Goal: Task Accomplishment & Management: Manage account settings

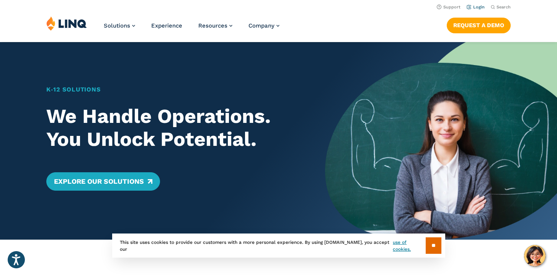
click at [475, 8] on link "Login" at bounding box center [476, 7] width 18 height 5
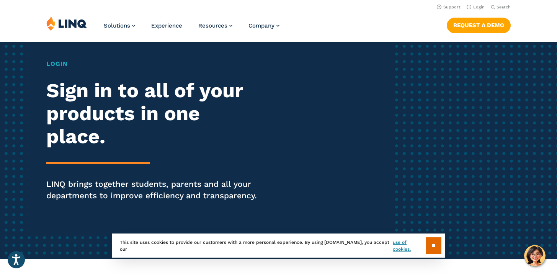
scroll to position [26, 0]
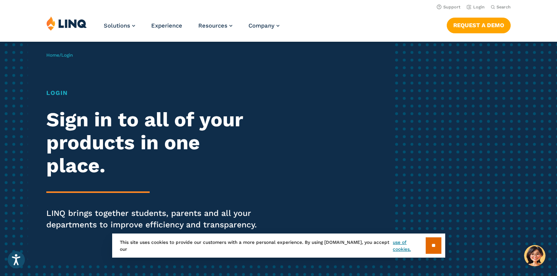
click at [56, 93] on h1 "Login" at bounding box center [153, 93] width 215 height 9
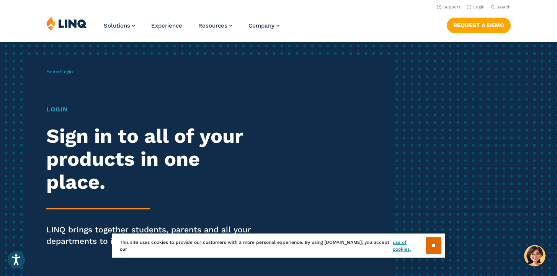
scroll to position [0, 0]
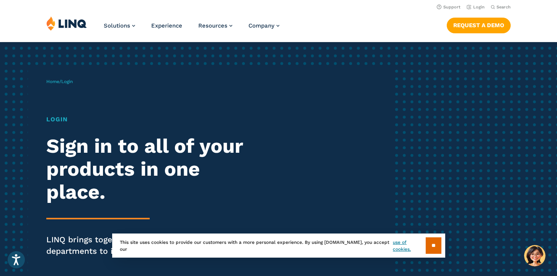
click at [72, 84] on span "Login" at bounding box center [66, 81] width 11 height 5
click at [432, 245] on input "**" at bounding box center [434, 246] width 16 height 16
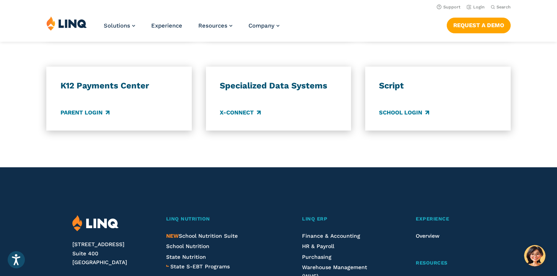
scroll to position [339, 0]
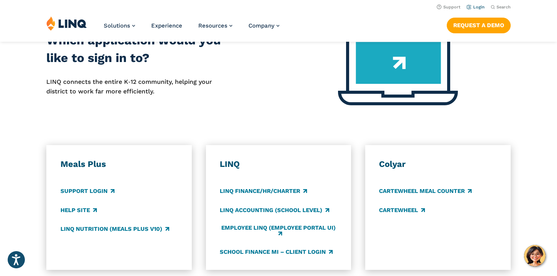
click at [481, 6] on link "Login" at bounding box center [476, 7] width 18 height 5
